Goal: Book appointment/travel/reservation

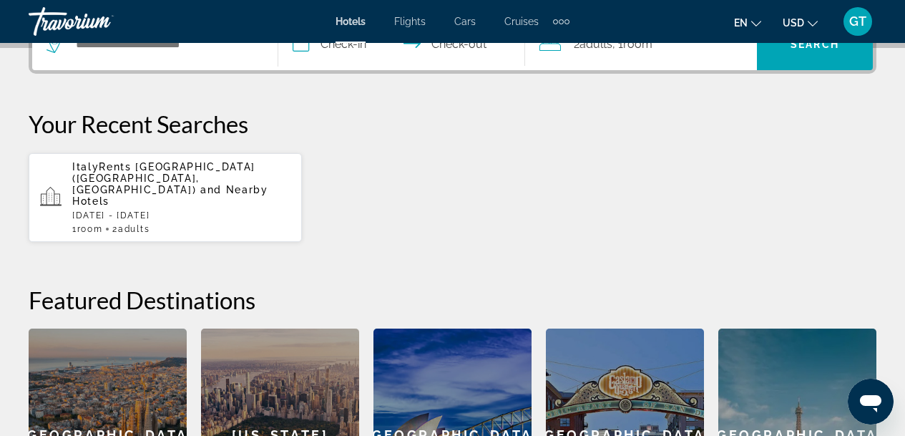
scroll to position [674, 0]
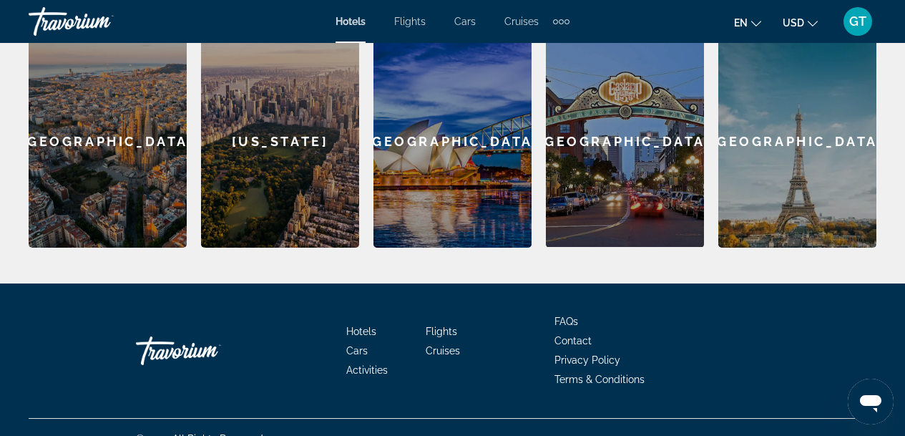
scroll to position [293, 0]
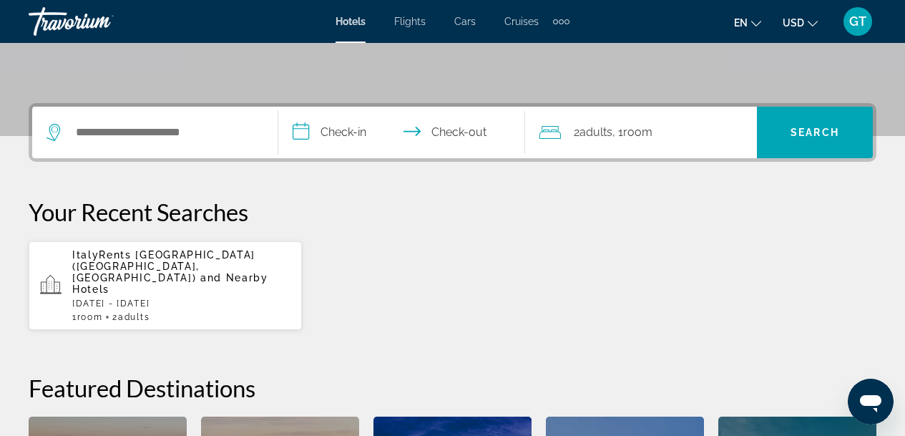
click at [56, 134] on icon "Search widget" at bounding box center [54, 132] width 17 height 17
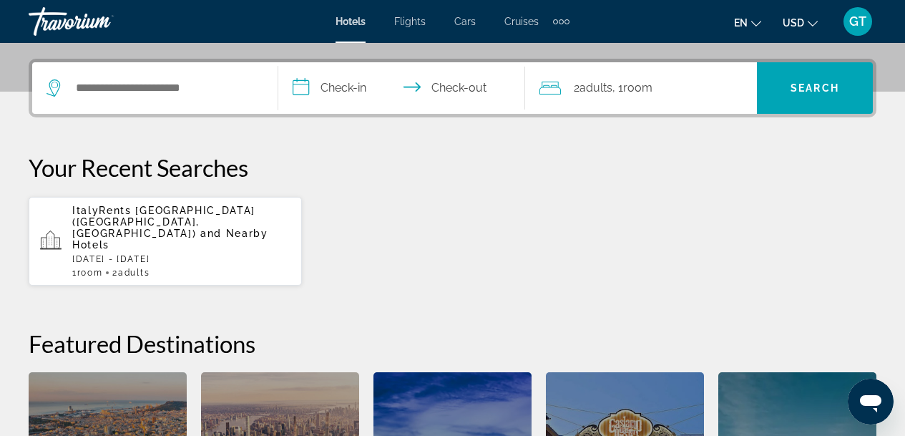
scroll to position [350, 0]
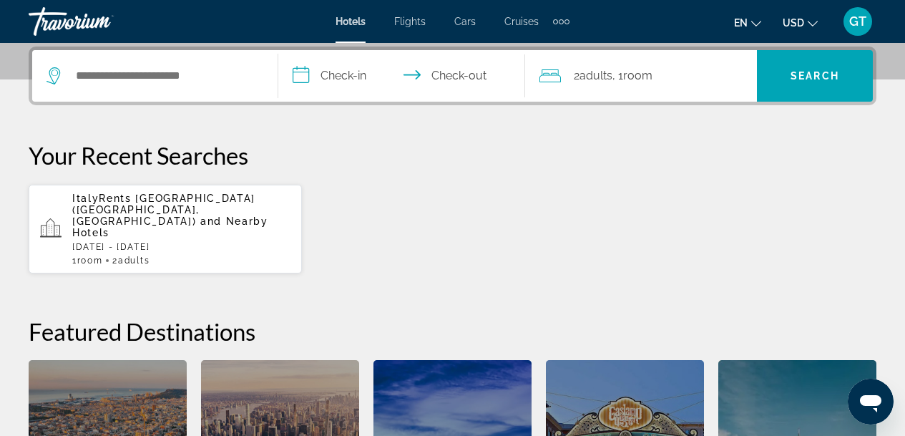
click at [53, 77] on icon "Search widget" at bounding box center [54, 75] width 17 height 17
click at [53, 73] on icon "Search widget" at bounding box center [54, 75] width 17 height 17
click at [89, 81] on input "Search hotel destination" at bounding box center [165, 75] width 182 height 21
click at [81, 77] on input "Search hotel destination" at bounding box center [165, 75] width 182 height 21
click at [225, 73] on input "Search hotel destination" at bounding box center [165, 75] width 182 height 21
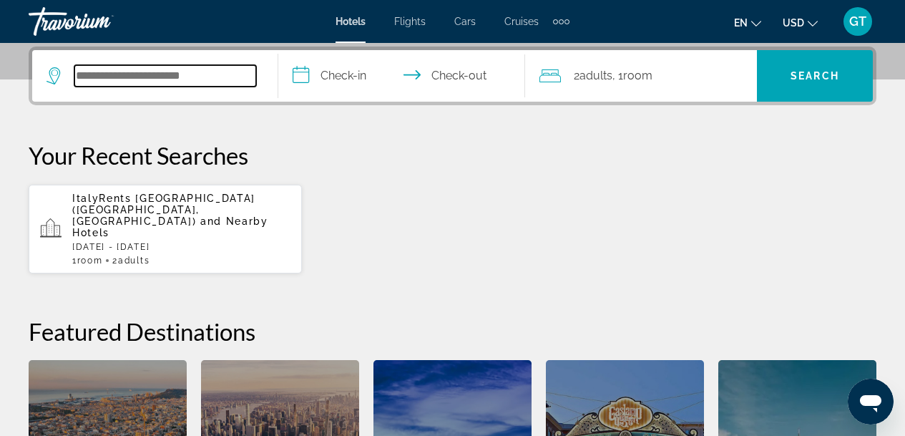
click at [162, 77] on input "Search hotel destination" at bounding box center [165, 75] width 182 height 21
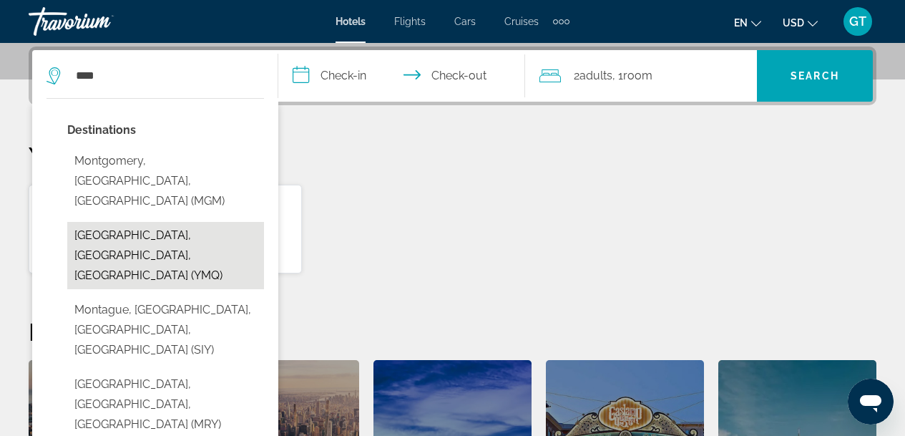
click at [107, 222] on button "[GEOGRAPHIC_DATA], [GEOGRAPHIC_DATA], [GEOGRAPHIC_DATA] (YMQ)" at bounding box center [165, 255] width 197 height 67
type input "**********"
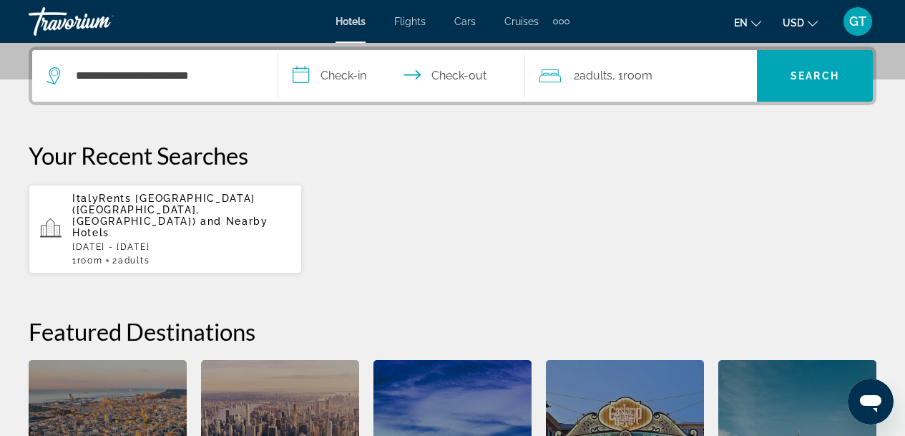
click at [303, 77] on input "**********" at bounding box center [404, 78] width 252 height 56
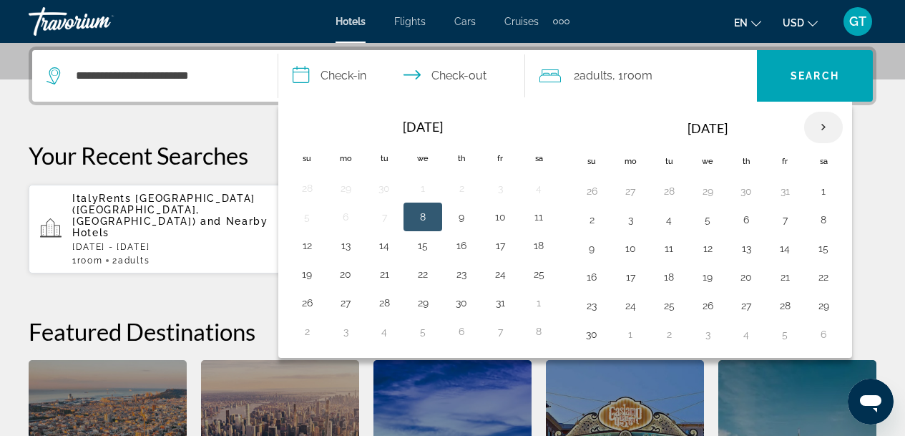
click at [822, 127] on th "Next month" at bounding box center [823, 127] width 39 height 31
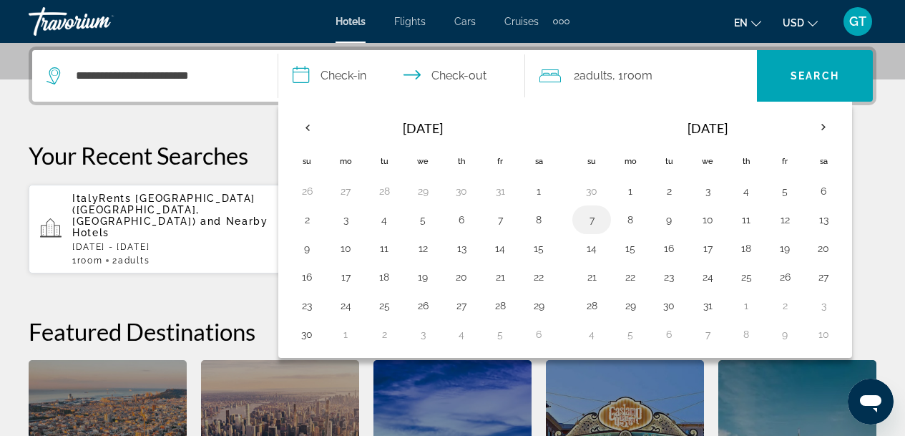
click at [592, 217] on button "7" at bounding box center [591, 220] width 23 height 20
click at [672, 218] on button "9" at bounding box center [668, 220] width 23 height 20
type input "**********"
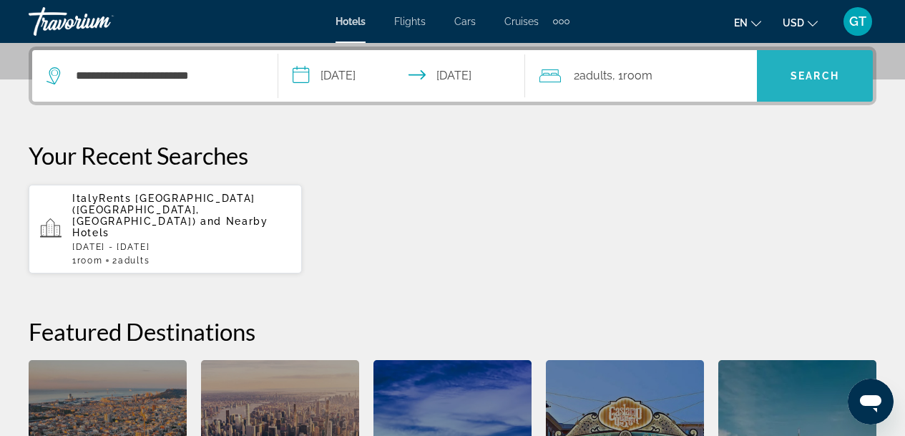
click at [812, 76] on span "Search" at bounding box center [814, 75] width 49 height 11
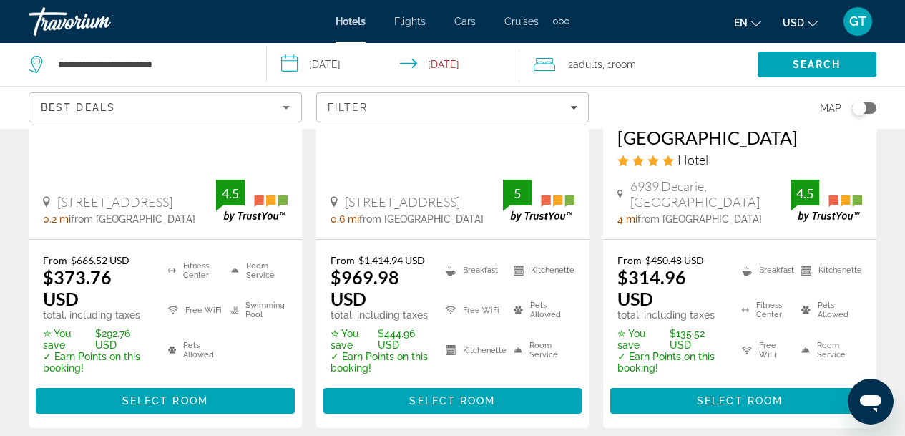
scroll to position [762, 0]
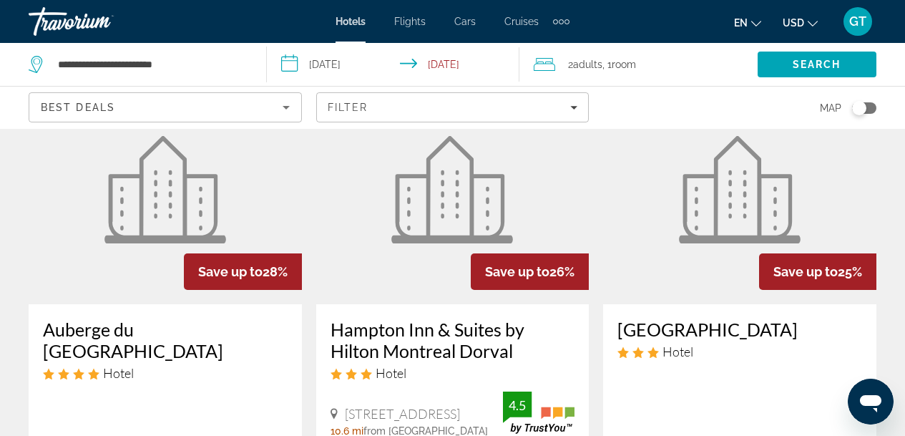
click at [419, 318] on h3 "Hampton Inn & Suites by Hilton Montreal Dorval" at bounding box center [452, 339] width 245 height 43
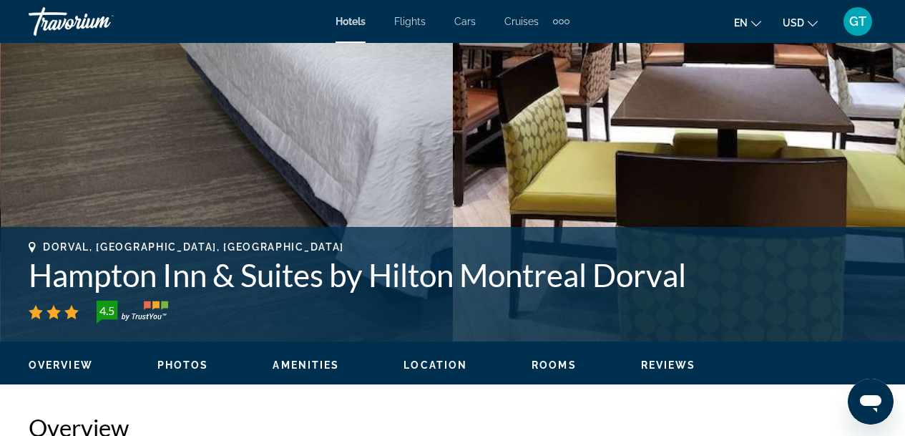
scroll to position [762, 0]
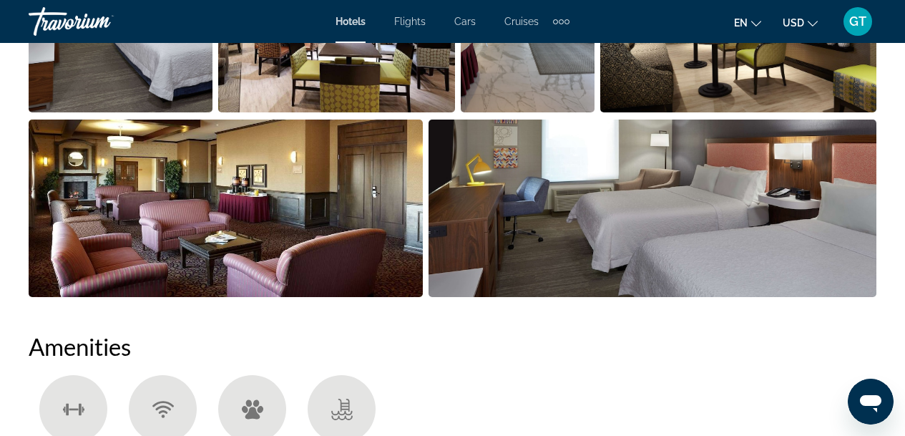
click at [524, 96] on img "Open full-screen image slider" at bounding box center [528, 23] width 134 height 177
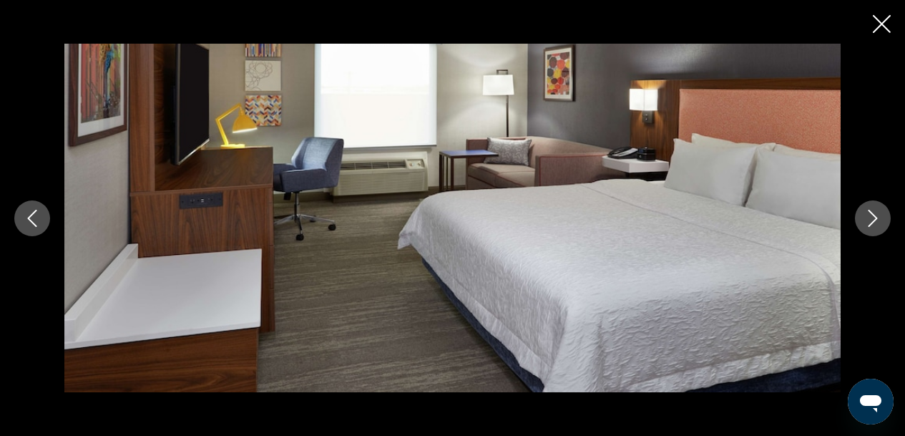
click at [876, 214] on icon "Next image" at bounding box center [872, 218] width 17 height 17
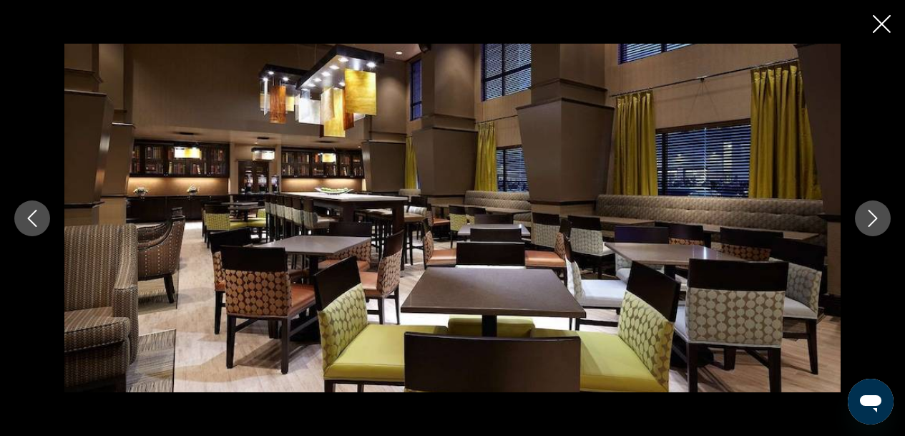
click at [876, 214] on icon "Next image" at bounding box center [872, 218] width 17 height 17
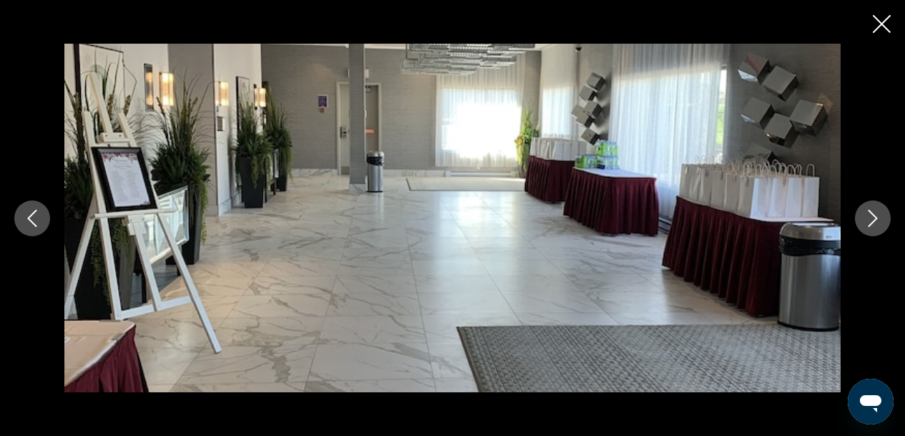
click at [884, 27] on icon "Close slideshow" at bounding box center [881, 24] width 18 height 18
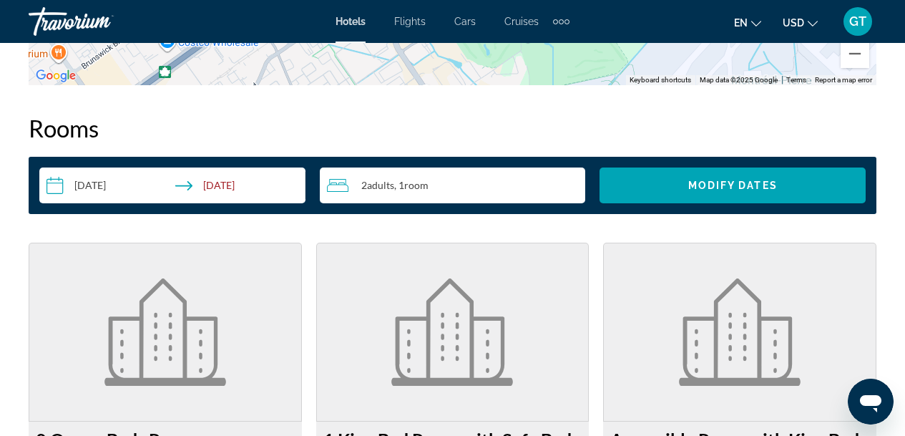
scroll to position [2414, 0]
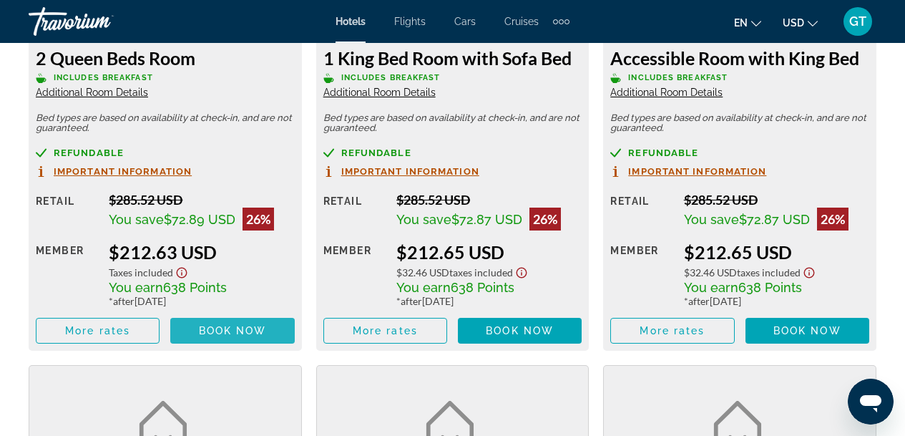
click at [205, 327] on span "Book now" at bounding box center [233, 330] width 68 height 11
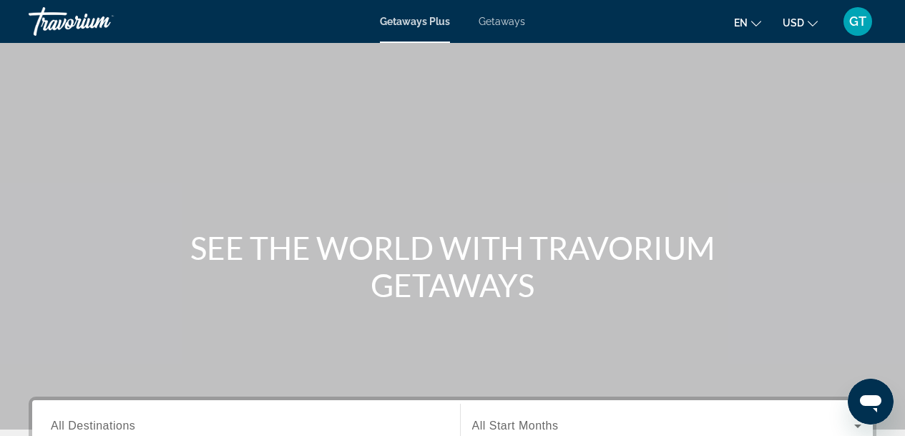
click at [503, 21] on span "Getaways" at bounding box center [501, 21] width 46 height 11
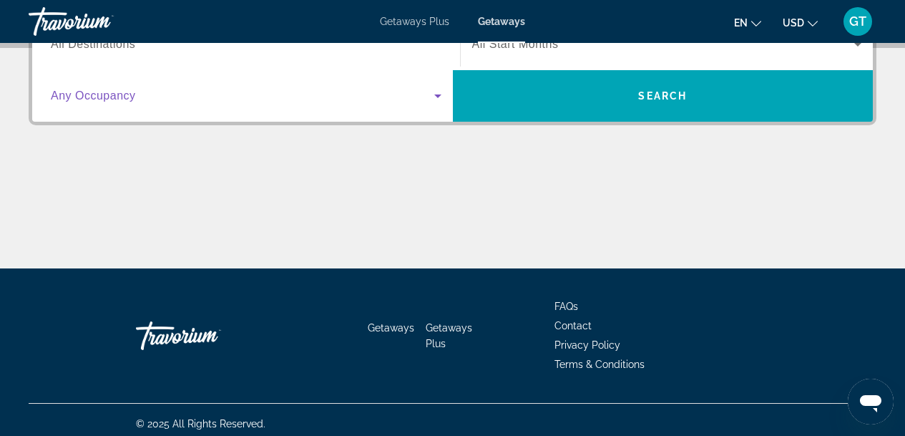
click at [436, 94] on icon "Search widget" at bounding box center [437, 95] width 17 height 17
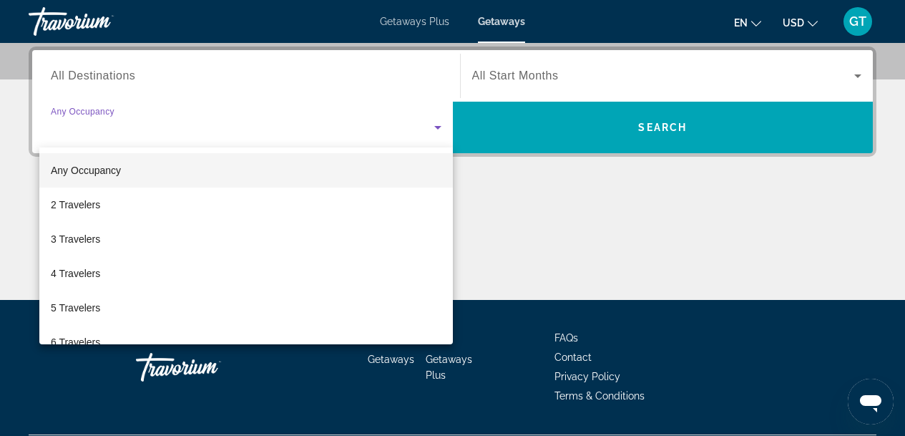
click at [123, 74] on div at bounding box center [452, 218] width 905 height 436
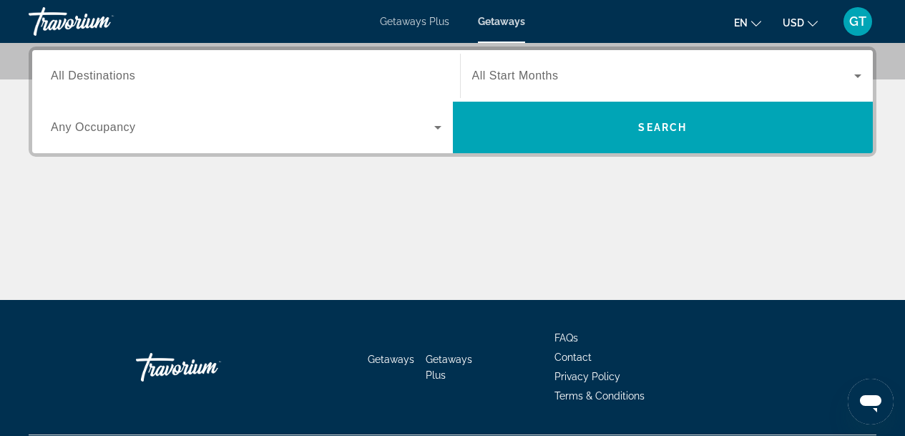
click at [58, 78] on span "All Destinations" at bounding box center [93, 75] width 84 height 12
click at [58, 78] on input "Destination All Destinations" at bounding box center [246, 76] width 390 height 17
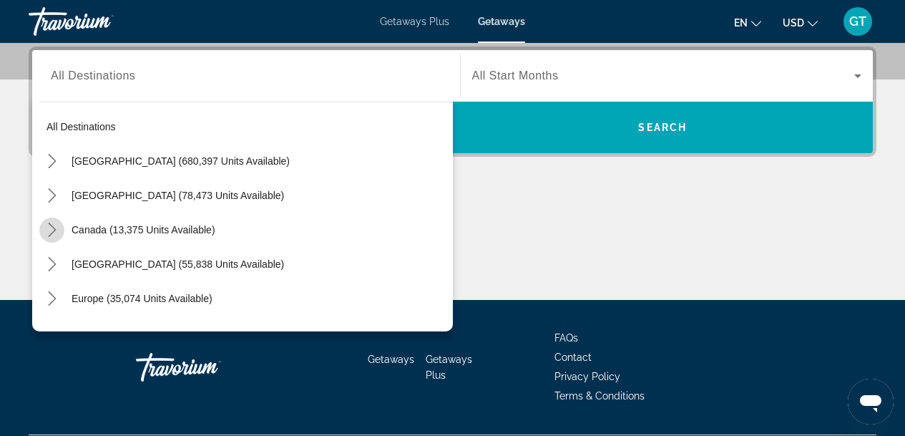
click at [53, 228] on icon "Toggle Canada (13,375 units available) submenu" at bounding box center [52, 229] width 14 height 14
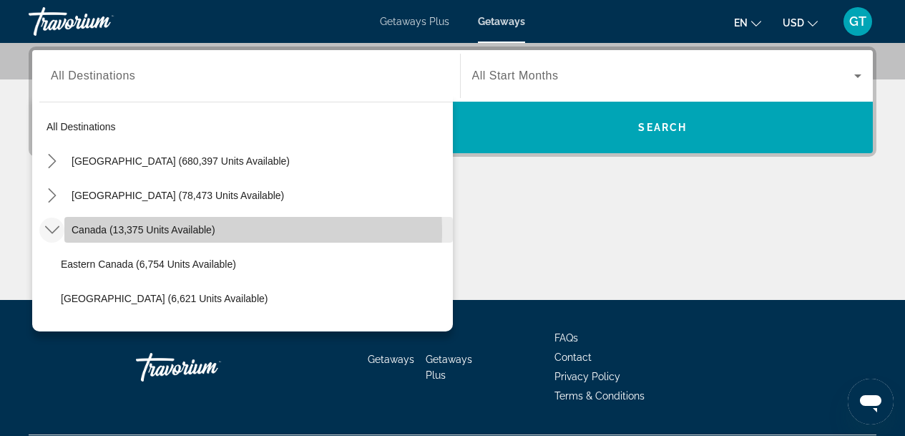
click at [84, 230] on span "Canada (13,375 units available)" at bounding box center [144, 229] width 144 height 11
type input "**********"
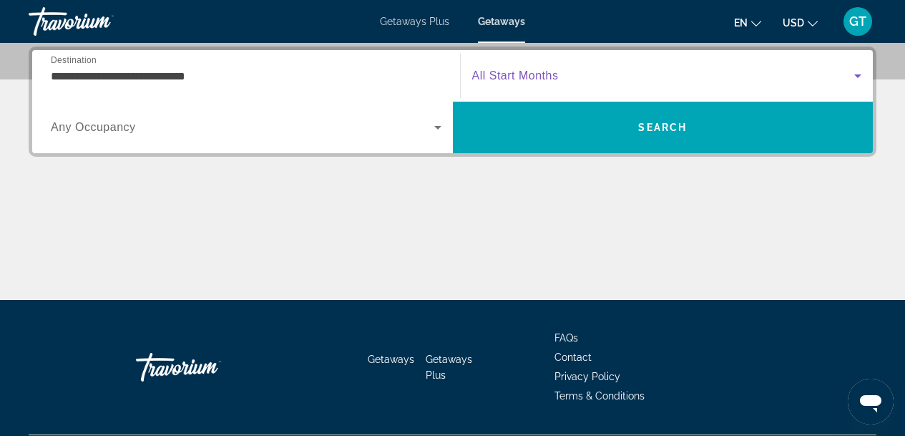
click at [860, 74] on icon "Search widget" at bounding box center [857, 76] width 7 height 4
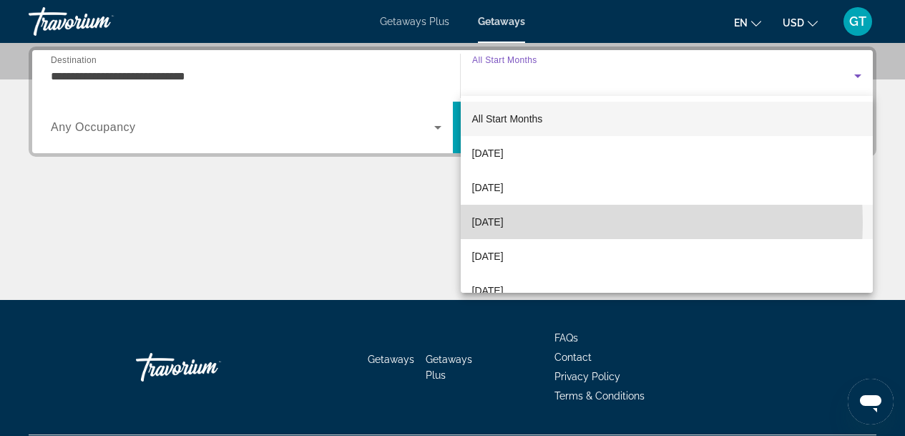
click at [556, 222] on mat-option "December 2025" at bounding box center [667, 222] width 413 height 34
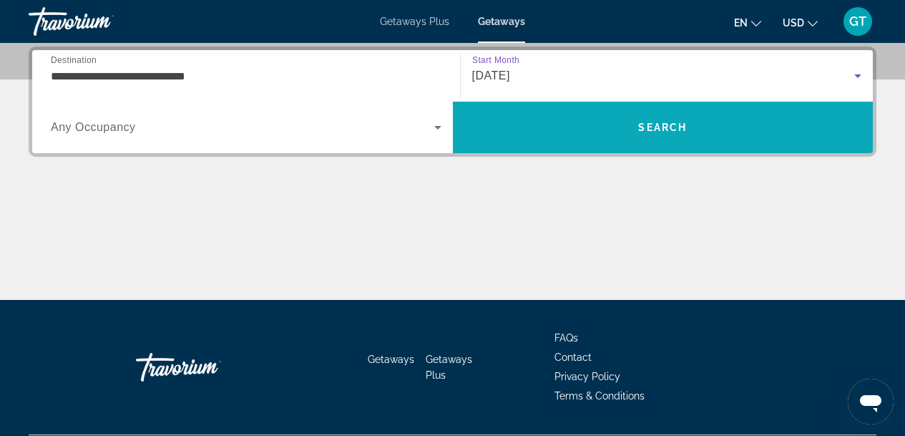
click at [647, 129] on span "Search" at bounding box center [662, 127] width 49 height 11
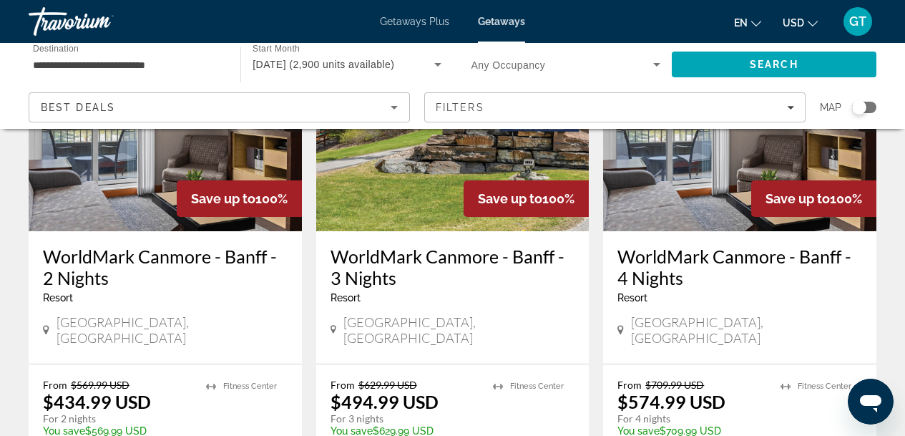
scroll to position [180, 0]
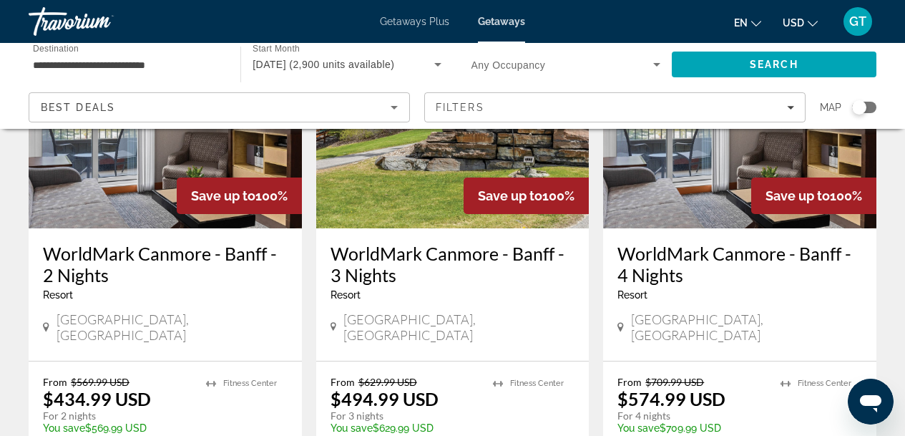
click at [412, 267] on h3 "WorldMark Canmore - Banff - 3 Nights" at bounding box center [452, 263] width 245 height 43
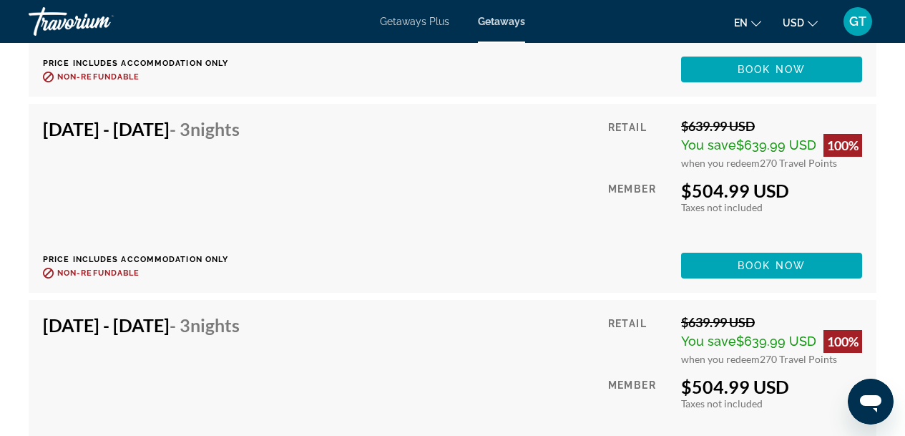
scroll to position [4576, 0]
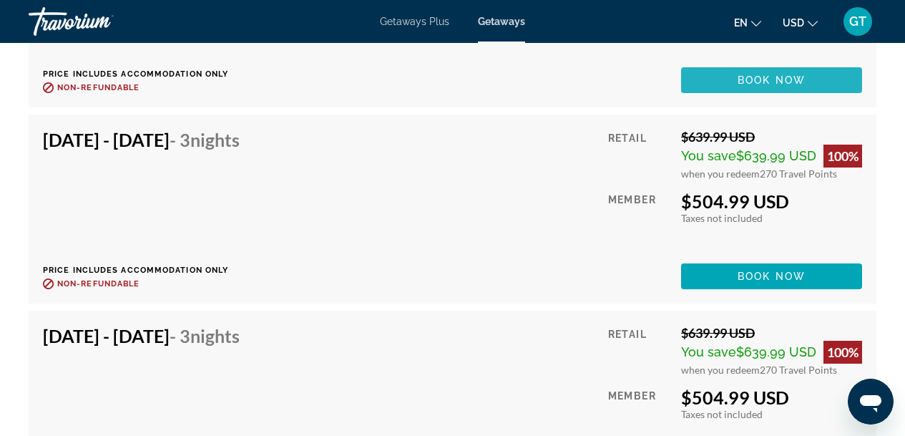
click at [757, 63] on span "Main content" at bounding box center [771, 80] width 181 height 34
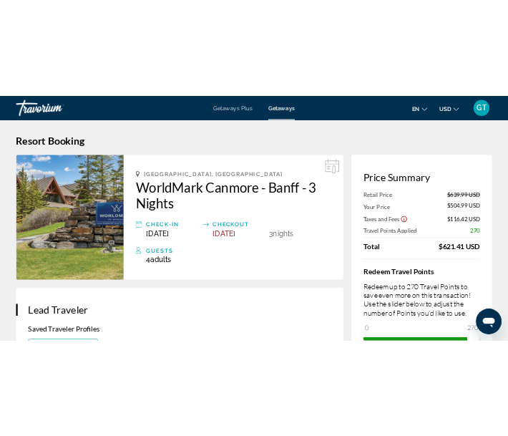
scroll to position [5, 0]
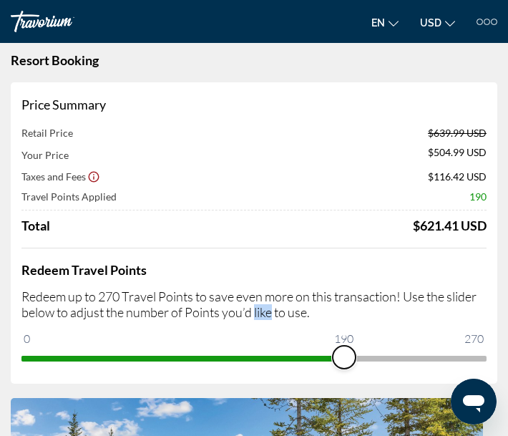
drag, startPoint x: 471, startPoint y: 354, endPoint x: 301, endPoint y: 356, distance: 169.5
click at [333, 356] on span "ngx-slider" at bounding box center [344, 356] width 23 height 23
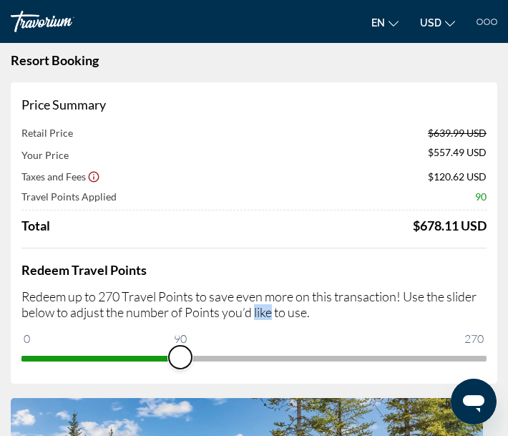
drag, startPoint x: 305, startPoint y: 355, endPoint x: 133, endPoint y: 364, distance: 171.9
click at [169, 364] on span "ngx-slider" at bounding box center [180, 356] width 23 height 23
drag, startPoint x: 133, startPoint y: 358, endPoint x: 315, endPoint y: 369, distance: 182.7
click at [314, 368] on div "Redeem Travel Points Redeem up to 270 Travel Points to save even more on this t…" at bounding box center [253, 308] width 465 height 122
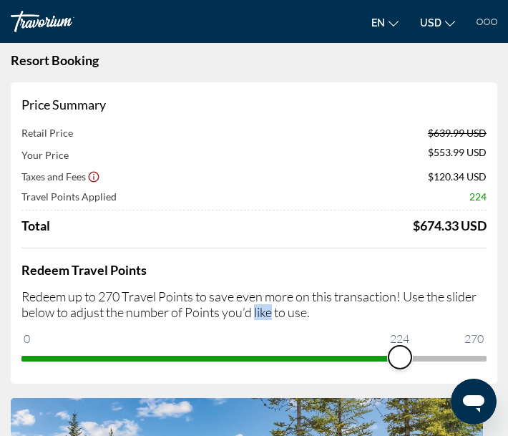
drag, startPoint x: 310, startPoint y: 352, endPoint x: 514, endPoint y: 358, distance: 203.9
click at [488, 355] on div "Price Summary Retail Price $639.99 USD Your Price $553.99 USD Taxes and Fees $1…" at bounding box center [254, 232] width 486 height 301
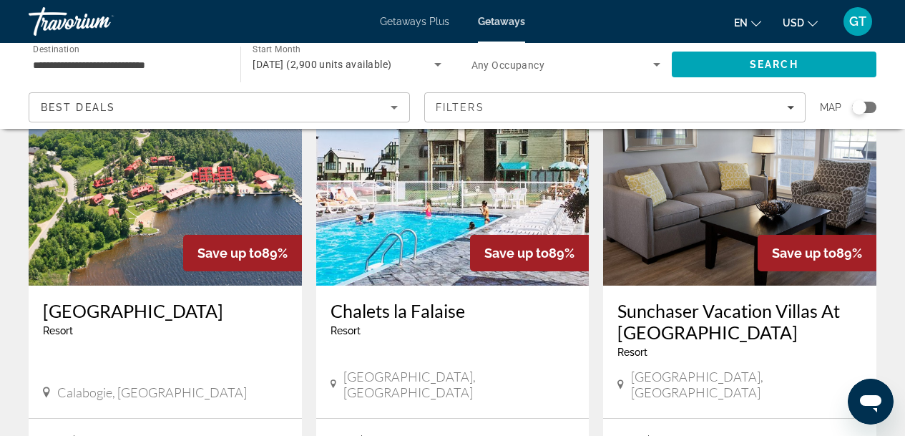
scroll to position [1149, 0]
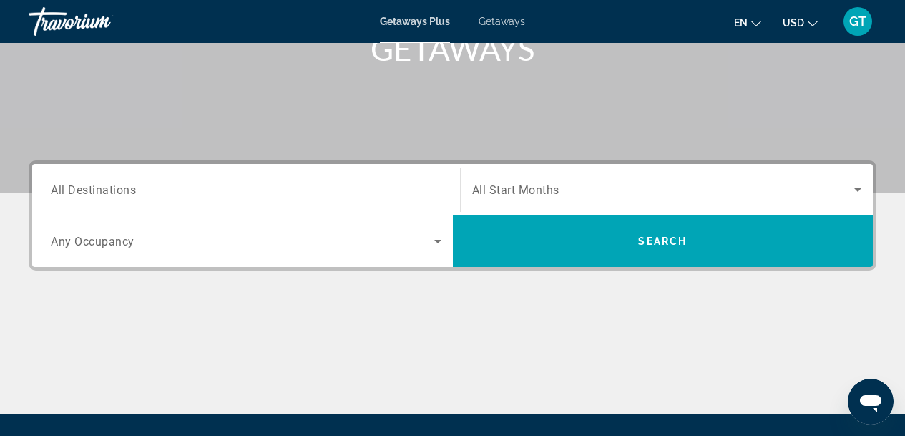
scroll to position [231, 0]
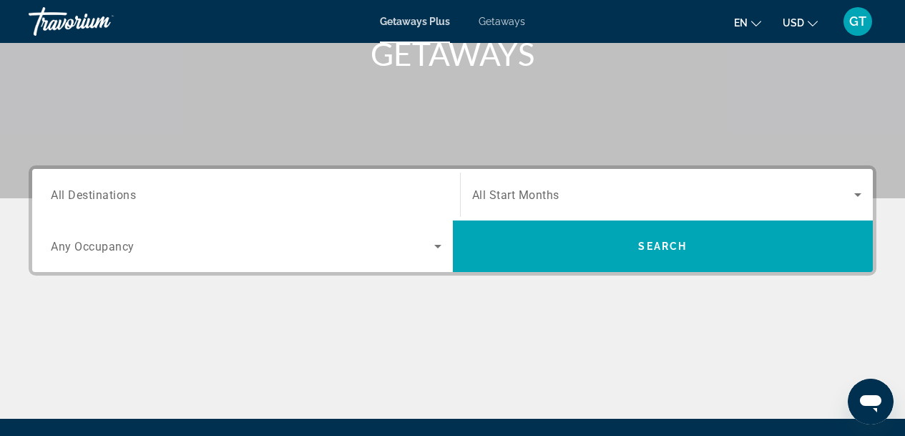
click at [129, 198] on span "All Destinations" at bounding box center [93, 194] width 85 height 14
click at [129, 198] on input "Destination All Destinations" at bounding box center [246, 195] width 390 height 17
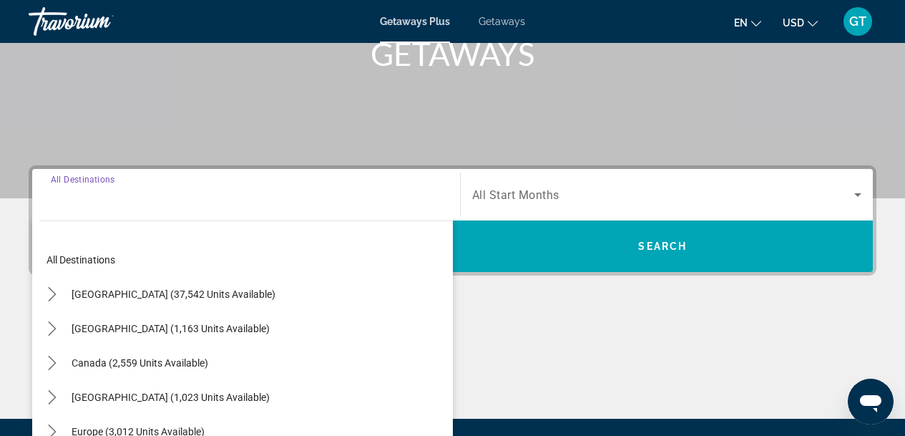
scroll to position [350, 0]
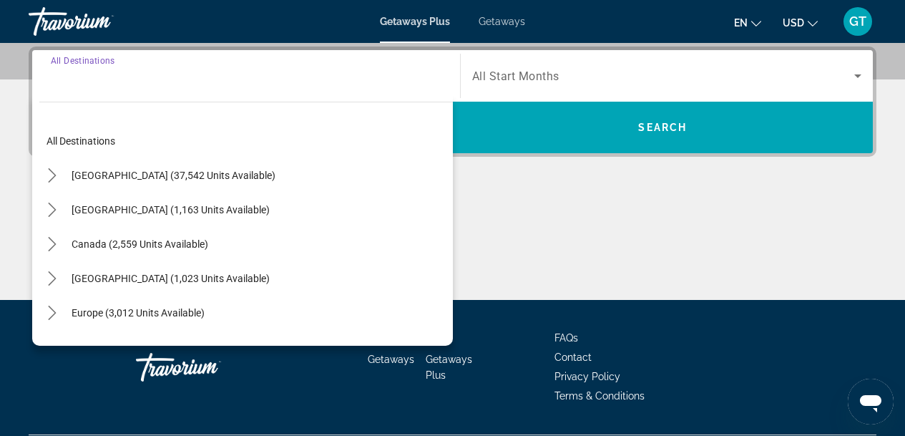
click at [251, 17] on div "Getaways Plus Getaways en English Español Français Italiano Português русский U…" at bounding box center [452, 21] width 905 height 37
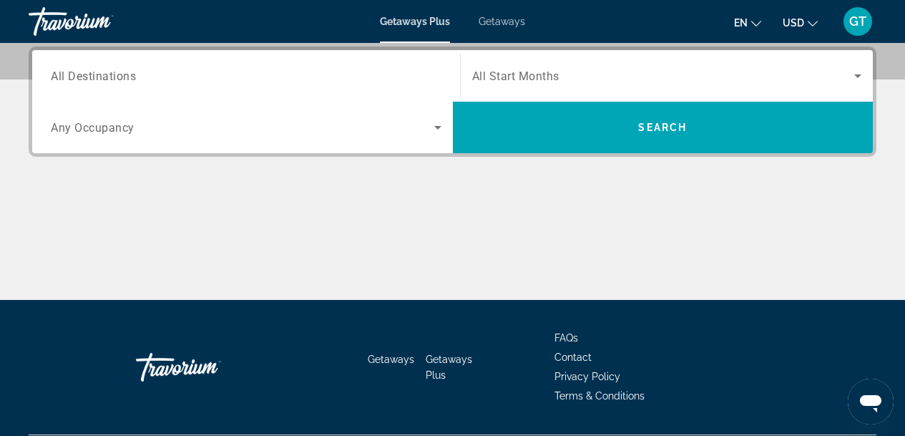
click at [499, 24] on span "Getaways" at bounding box center [501, 21] width 46 height 11
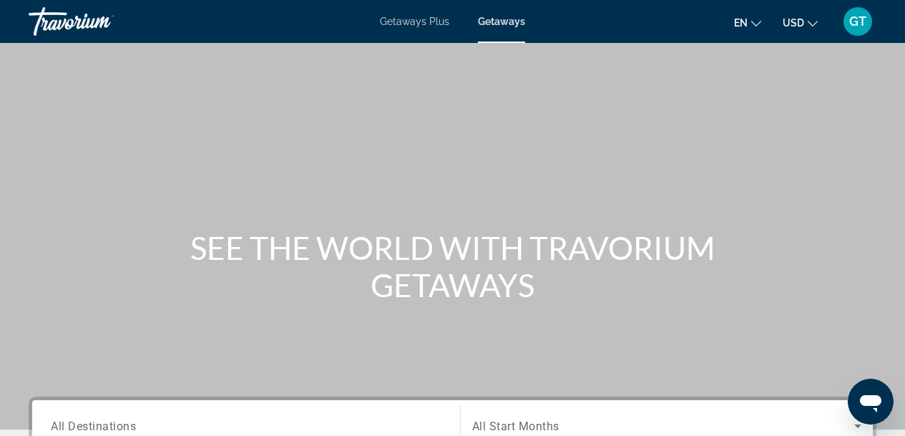
scroll to position [381, 0]
